Goal: Task Accomplishment & Management: Manage account settings

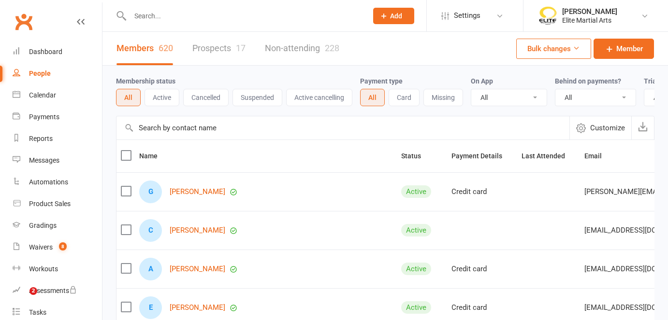
select select "100"
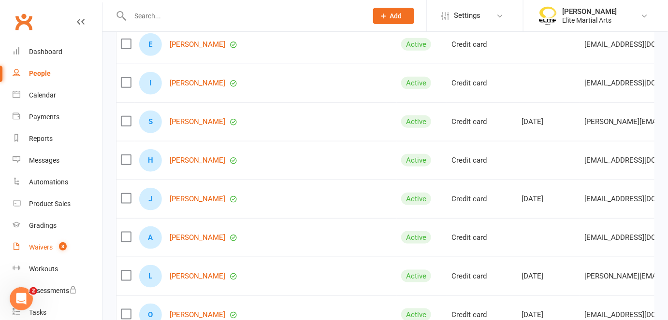
click at [43, 250] on div "Waivers" at bounding box center [41, 248] width 24 height 8
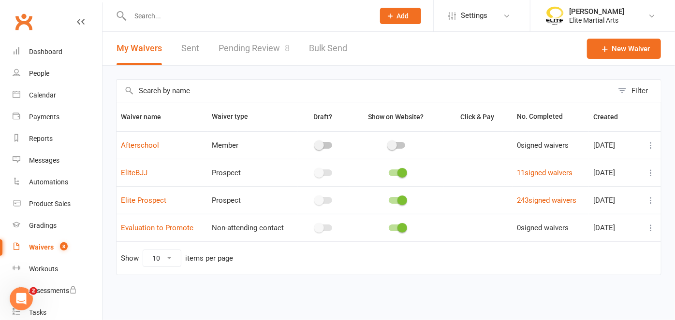
click at [242, 47] on link "Pending Review 8" at bounding box center [253, 48] width 71 height 33
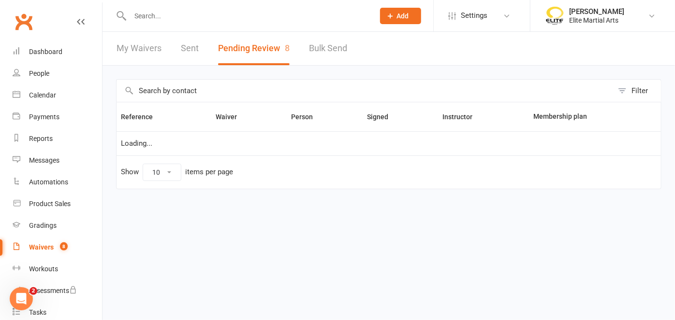
click at [242, 47] on html "Prospect Member Non-attending contact Class / event Appointment Grading event T…" at bounding box center [337, 115] width 675 height 230
select select "100"
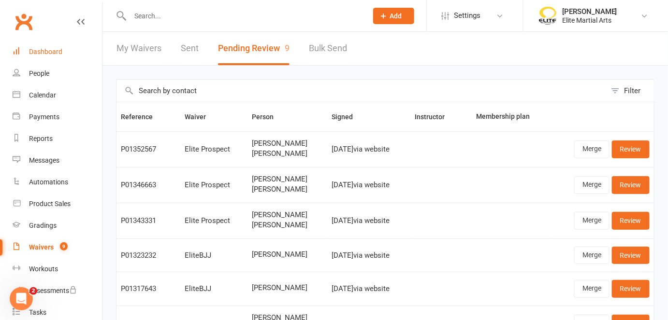
click at [52, 53] on div "Dashboard" at bounding box center [45, 52] width 33 height 8
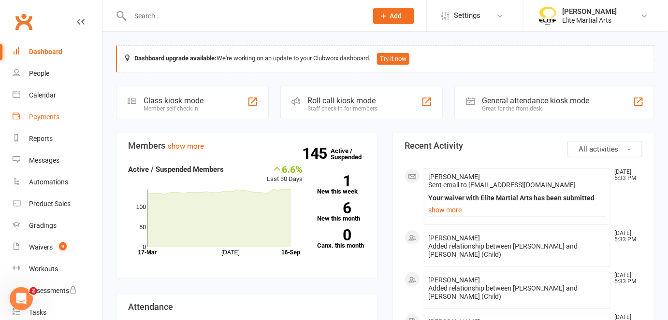
click at [45, 117] on div "Payments" at bounding box center [44, 117] width 30 height 8
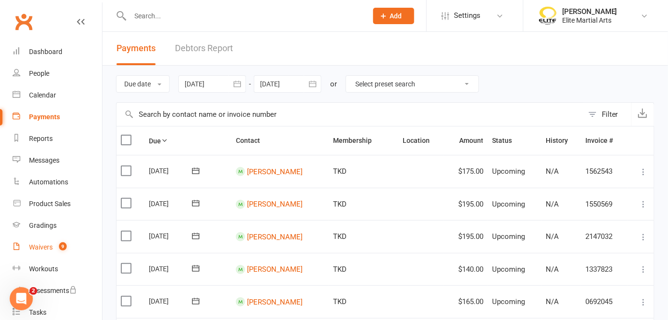
click at [45, 245] on div "Waivers" at bounding box center [41, 248] width 24 height 8
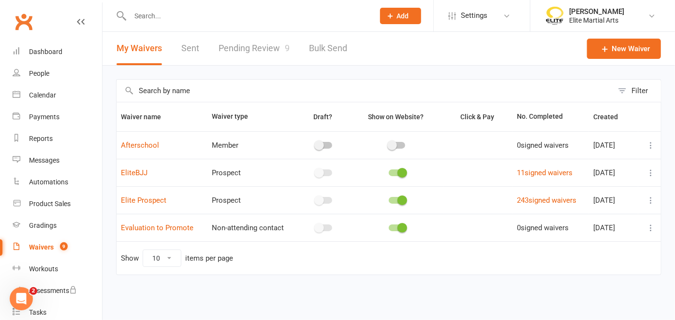
click at [252, 45] on link "Pending Review 9" at bounding box center [253, 48] width 71 height 33
select select "100"
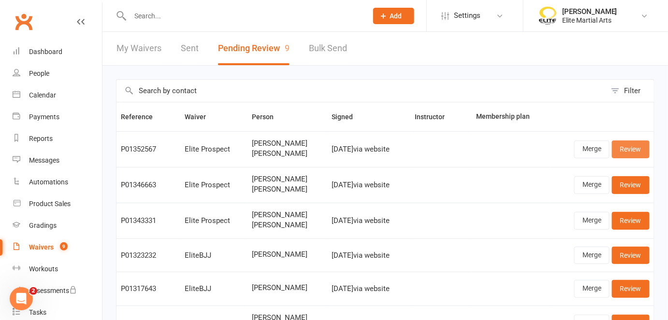
click at [635, 145] on link "Review" at bounding box center [631, 149] width 38 height 17
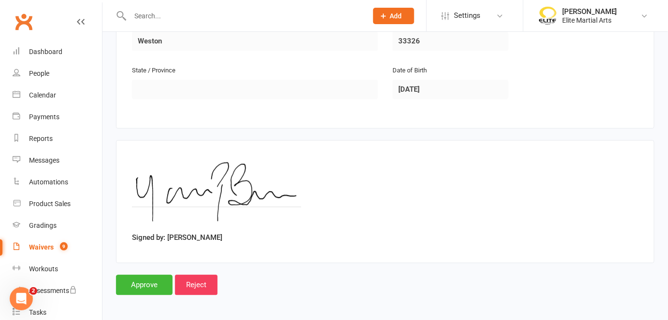
scroll to position [730, 0]
click at [150, 280] on input "Approve" at bounding box center [144, 285] width 57 height 20
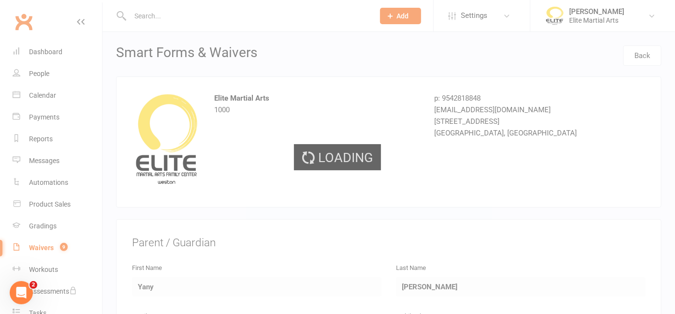
select select "100"
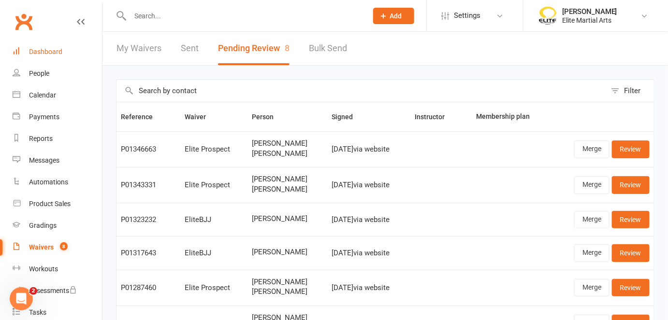
click at [56, 51] on div "Dashboard" at bounding box center [45, 52] width 33 height 8
